Goal: Information Seeking & Learning: Learn about a topic

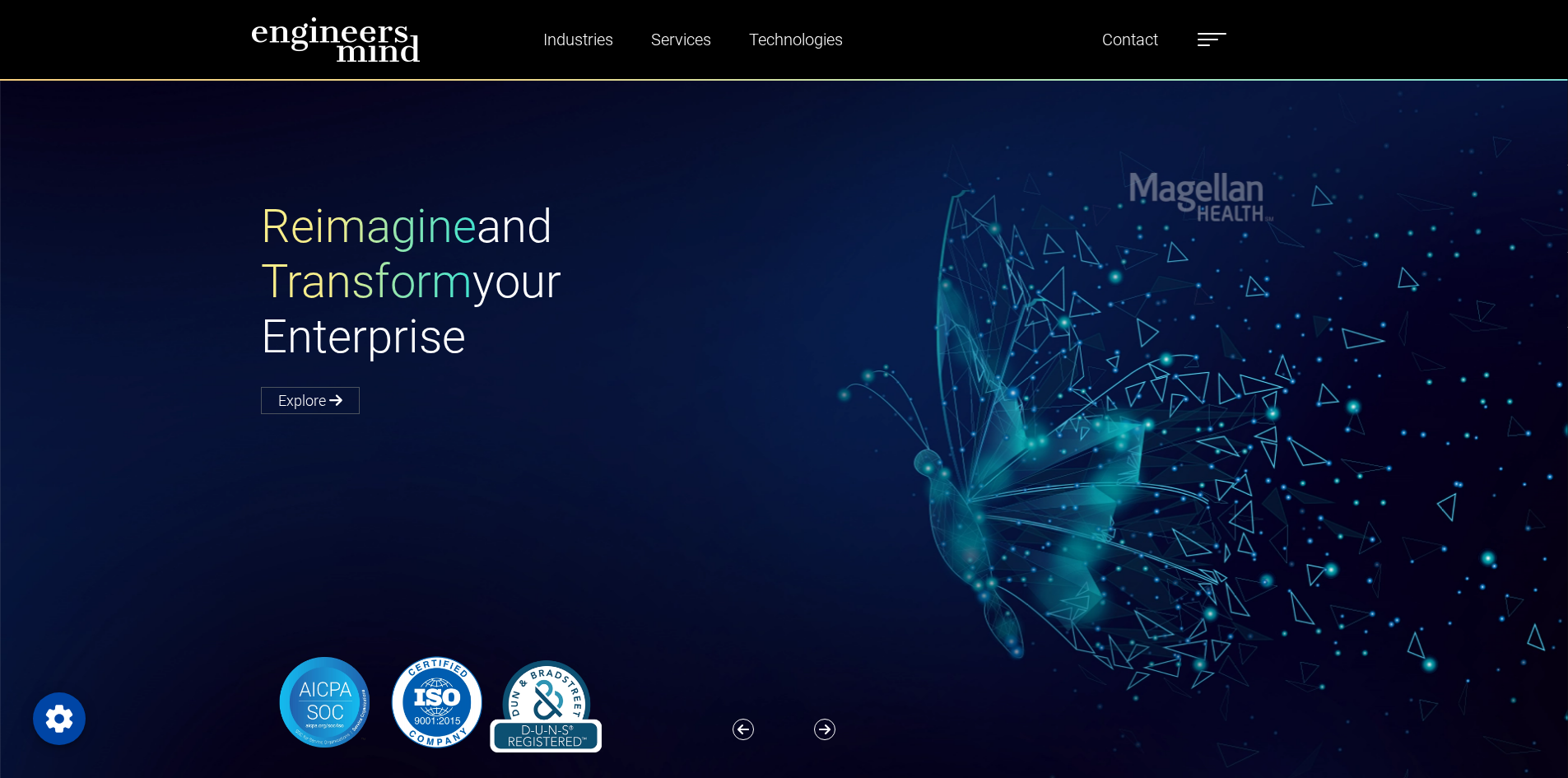
click at [1225, 36] on label at bounding box center [1212, 40] width 29 height 21
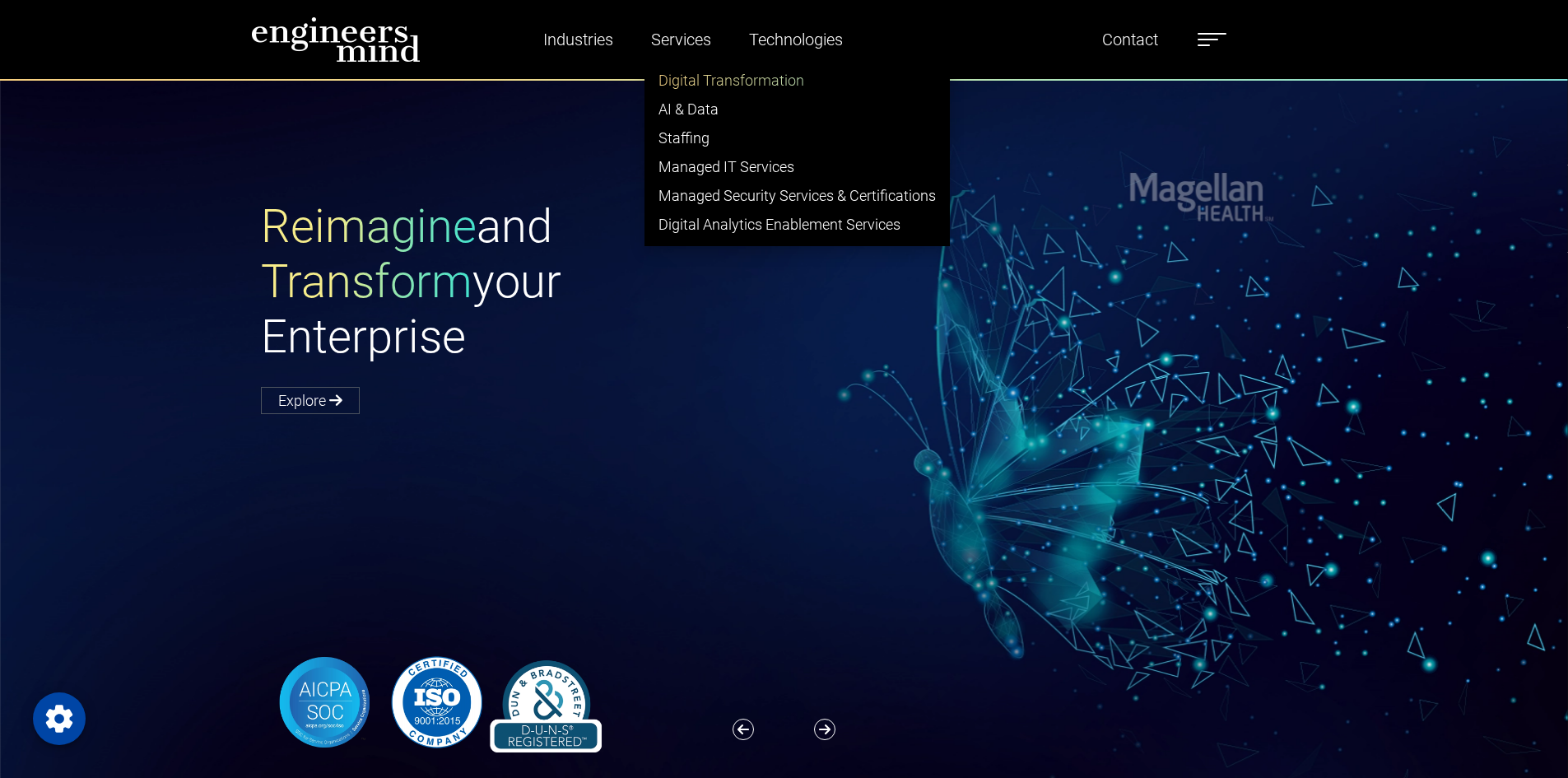
click at [701, 82] on link "Digital Transformation" at bounding box center [797, 80] width 303 height 29
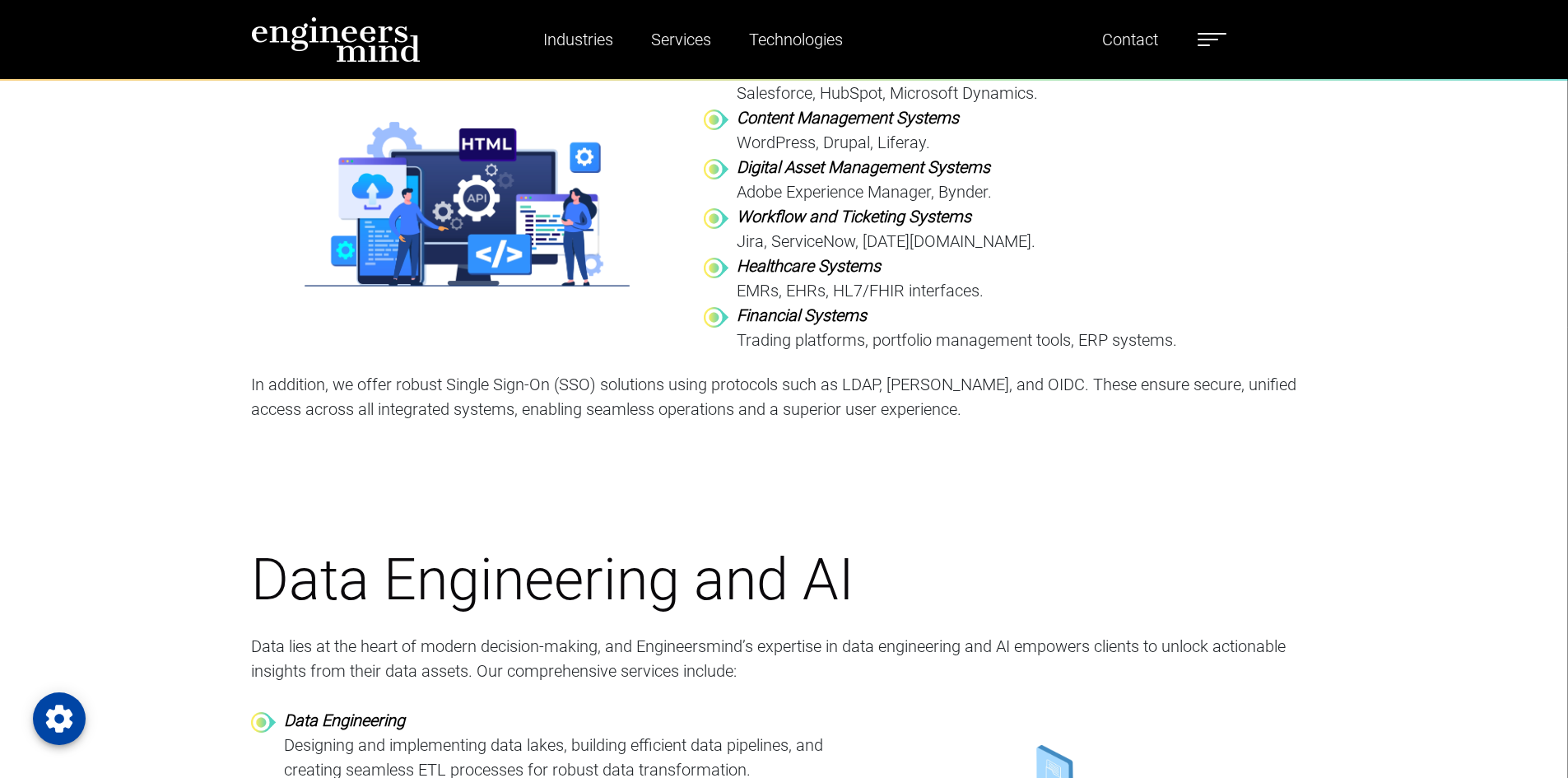
scroll to position [3045, 0]
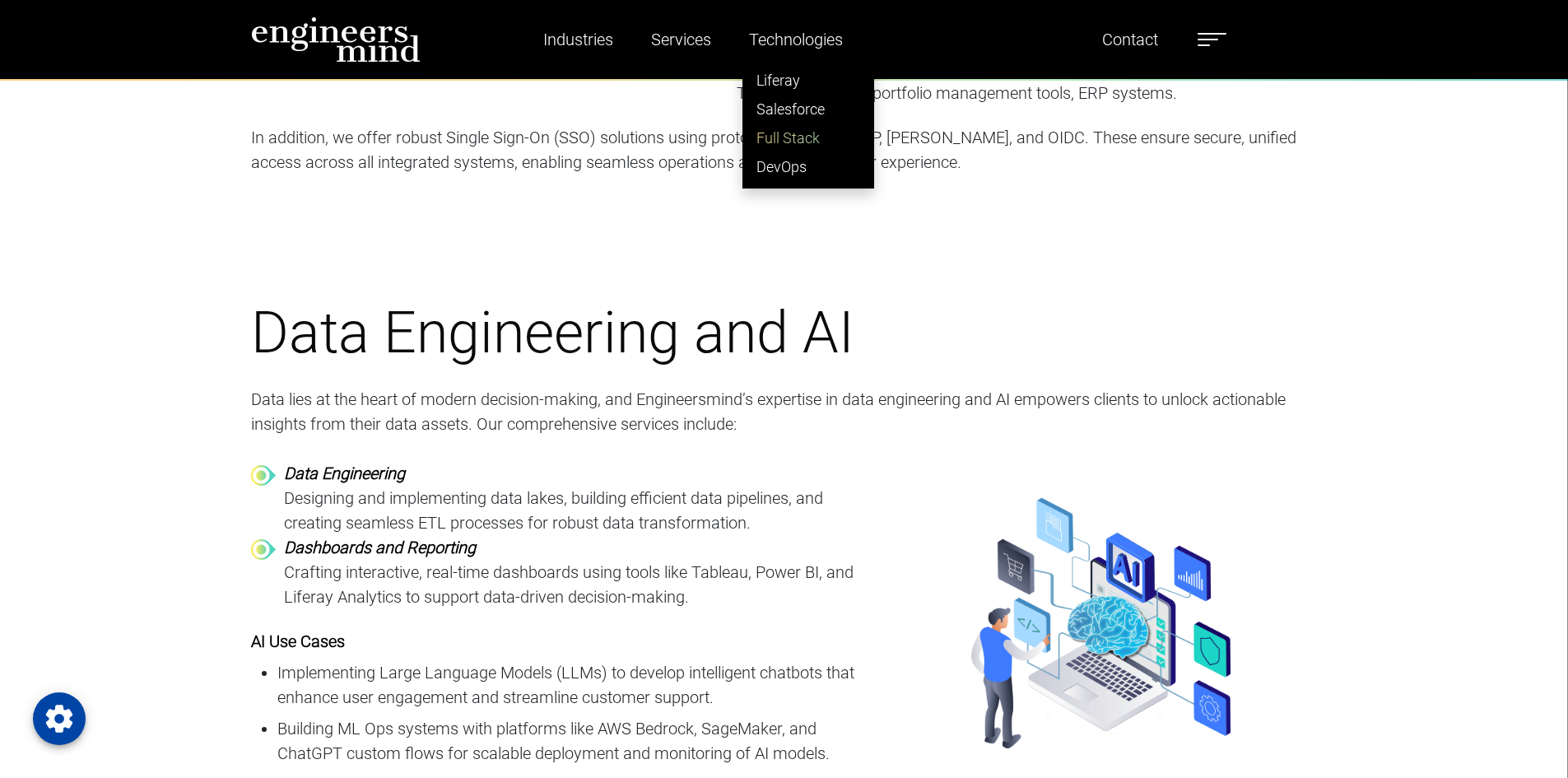
click at [798, 136] on link "Full Stack" at bounding box center [808, 138] width 130 height 29
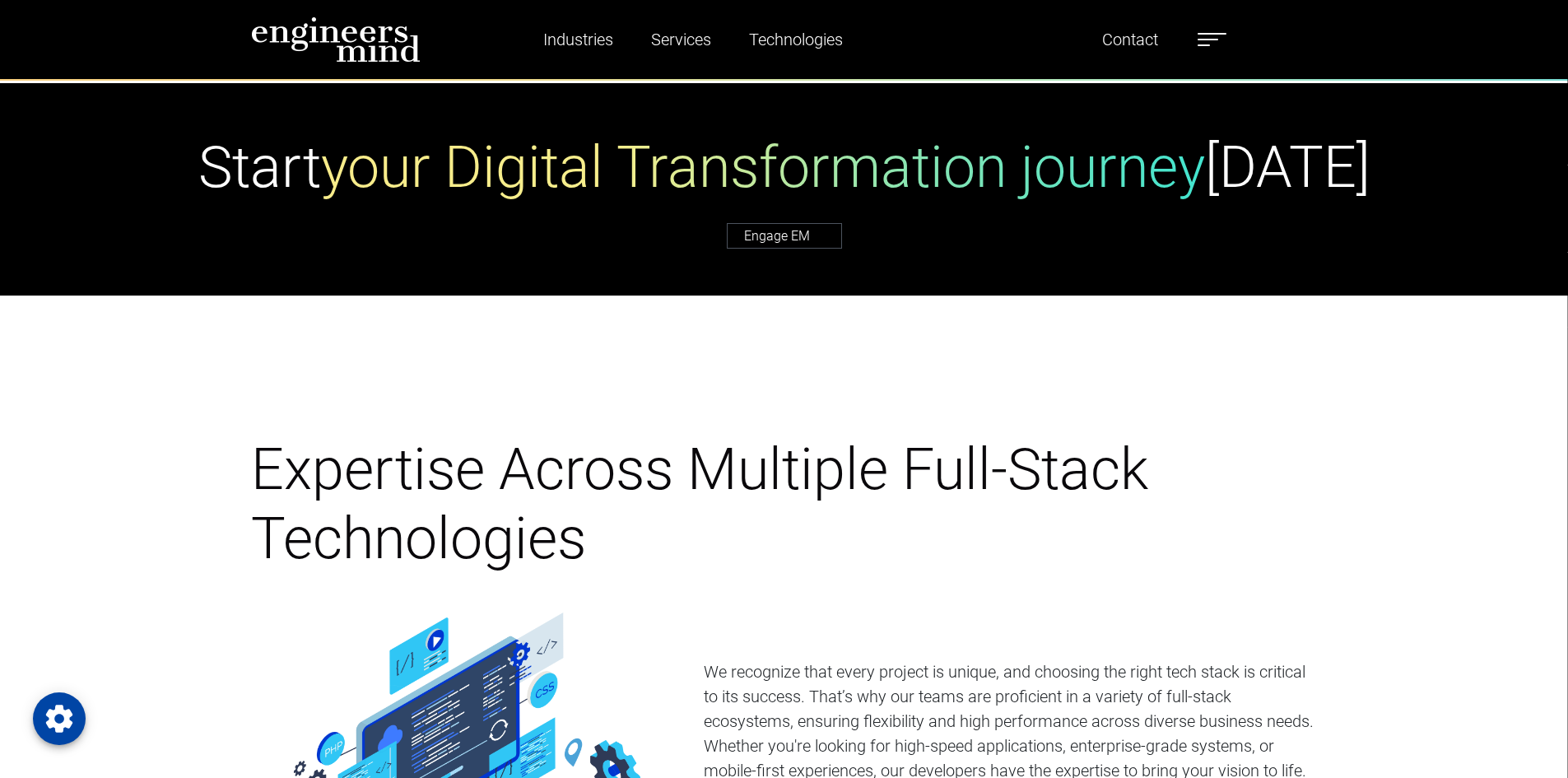
scroll to position [741, 0]
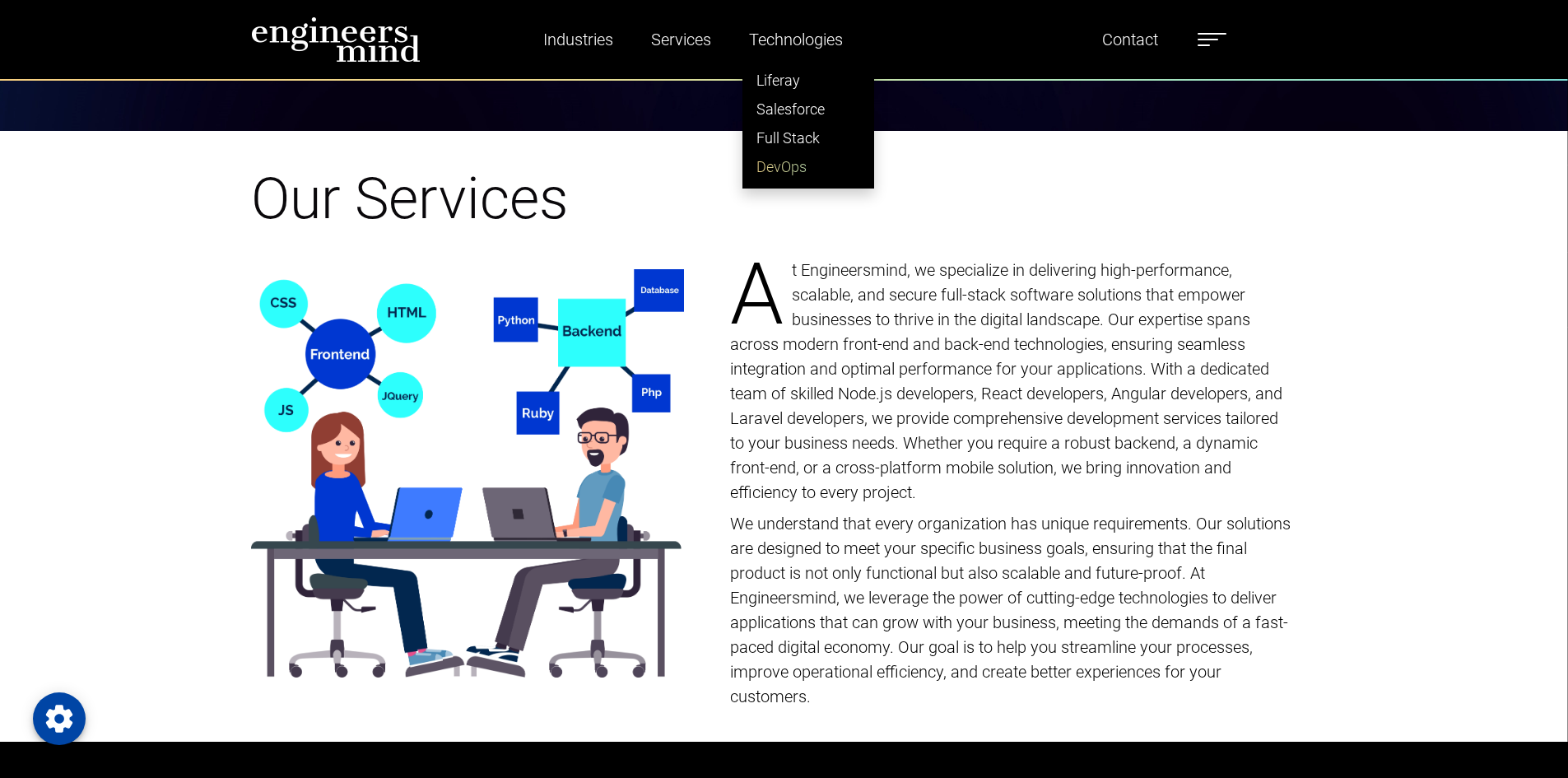
click at [802, 169] on link "DevOps" at bounding box center [808, 167] width 130 height 29
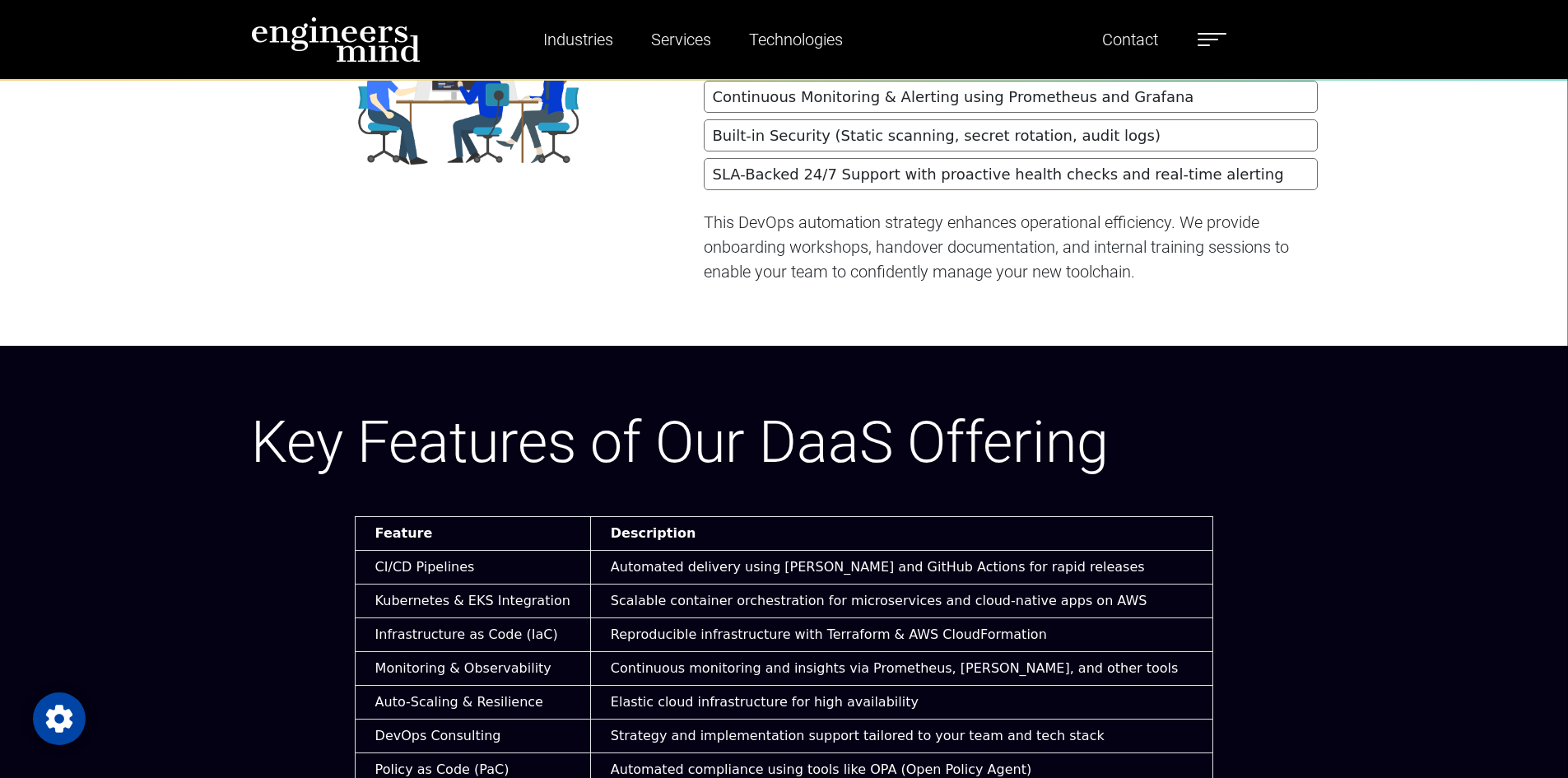
scroll to position [3704, 0]
